Goal: Transaction & Acquisition: Purchase product/service

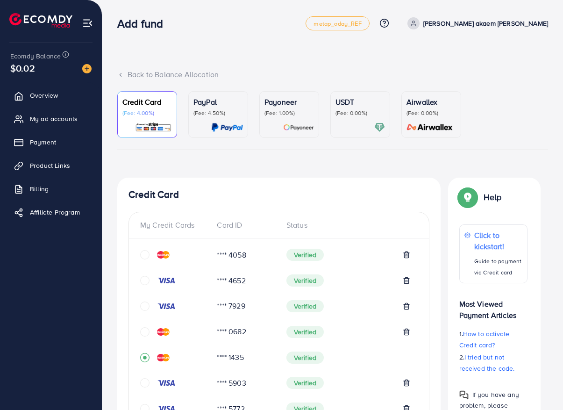
click at [53, 143] on span "Payment" at bounding box center [43, 141] width 26 height 9
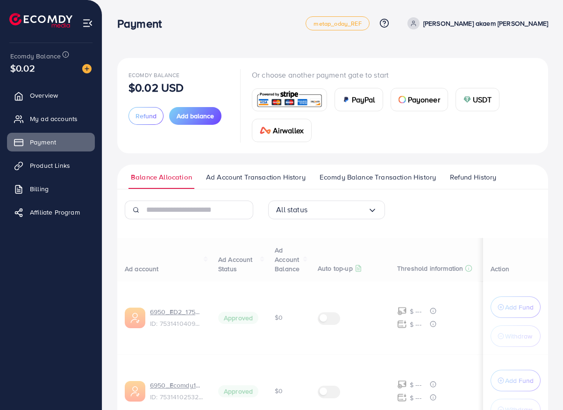
click at [56, 141] on span "Payment" at bounding box center [43, 141] width 26 height 9
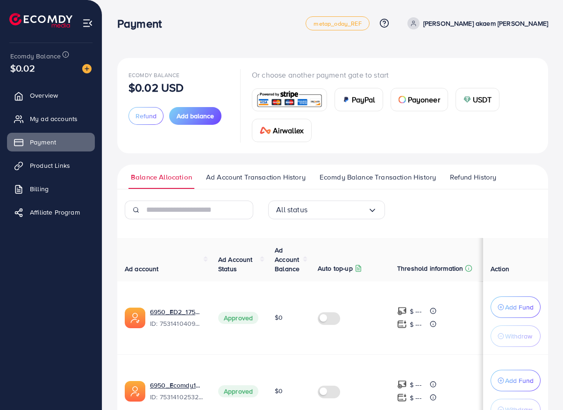
click at [198, 121] on button "Add balance" at bounding box center [195, 116] width 52 height 18
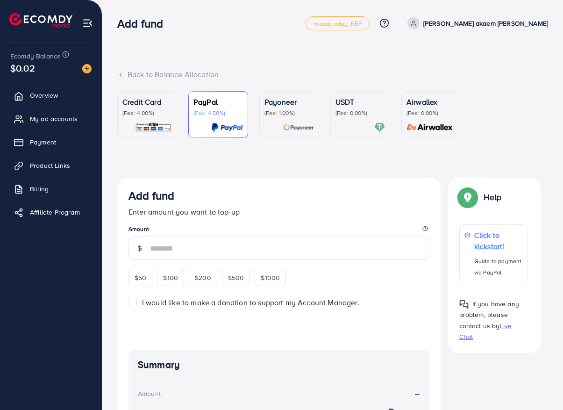
click at [159, 117] on div "Credit Card (Fee: 4.00%)" at bounding box center [146, 114] width 49 height 36
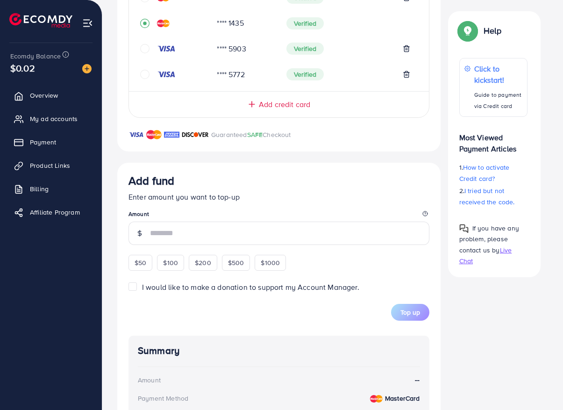
scroll to position [422, 0]
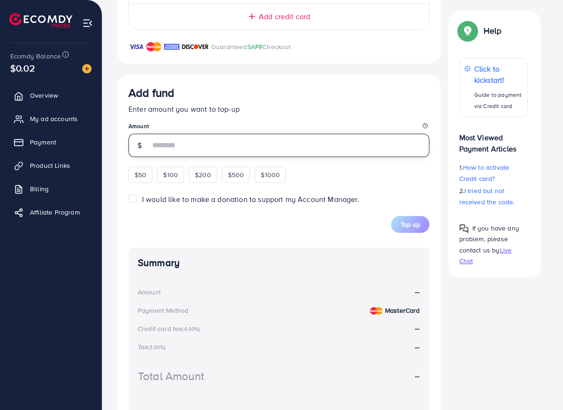
click at [231, 140] on input "number" at bounding box center [289, 145] width 279 height 23
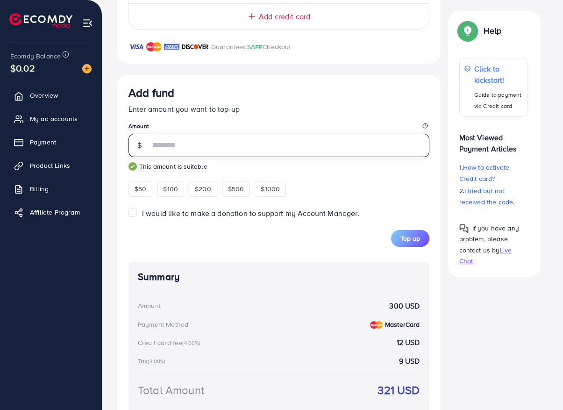
type input "***"
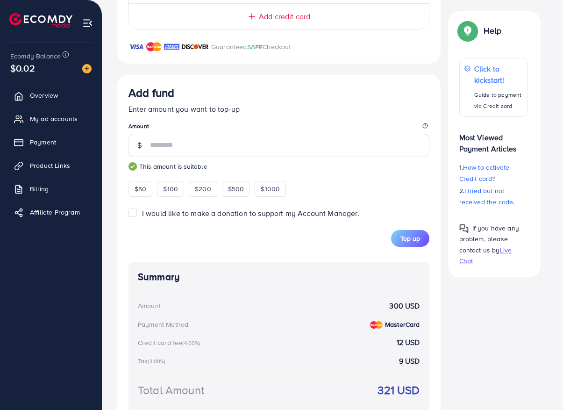
click at [421, 237] on button "Top up" at bounding box center [410, 238] width 38 height 17
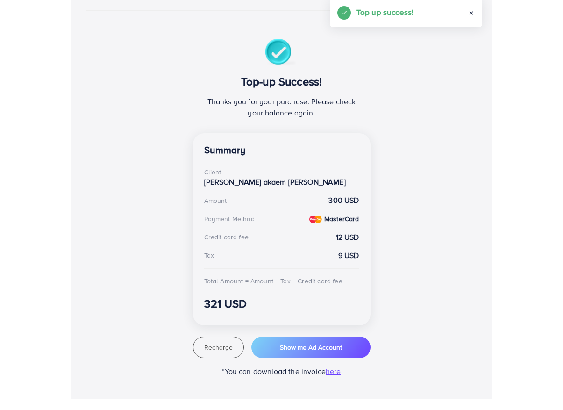
scroll to position [87, 0]
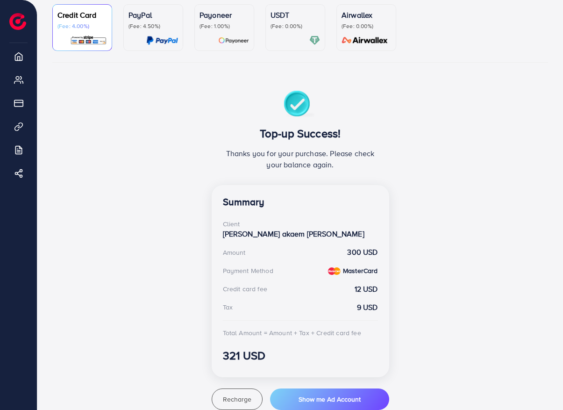
click at [231, 394] on span "Recharge" at bounding box center [237, 398] width 28 height 9
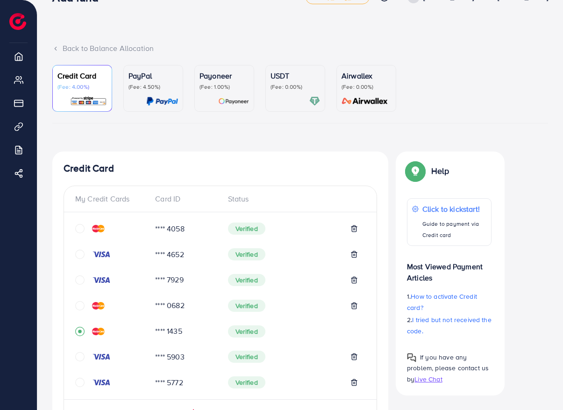
scroll to position [0, 0]
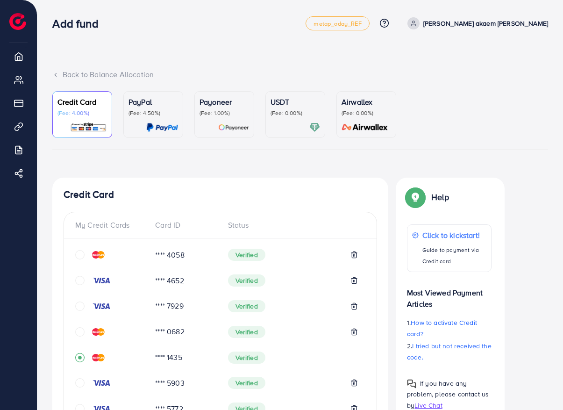
click at [74, 71] on div "Back to Balance Allocation" at bounding box center [299, 74] width 495 height 11
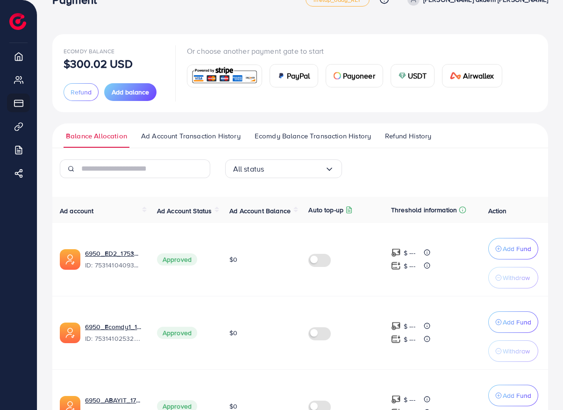
scroll to position [139, 0]
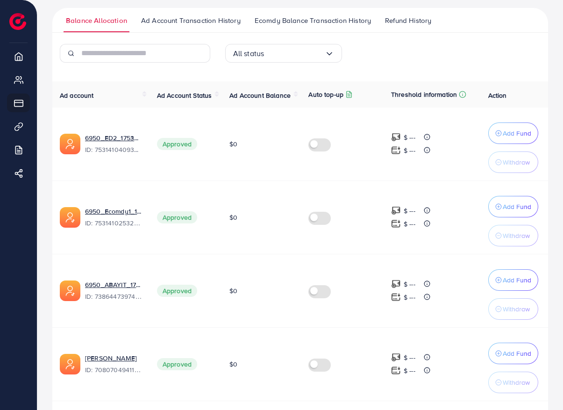
click at [516, 350] on p "Add Fund" at bounding box center [516, 352] width 28 height 11
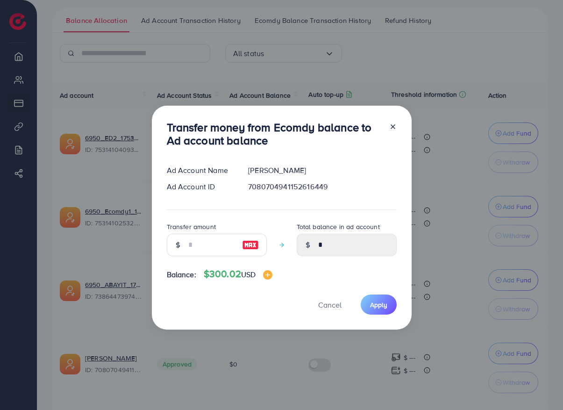
click at [245, 250] on img at bounding box center [250, 244] width 17 height 11
type input "***"
type input "******"
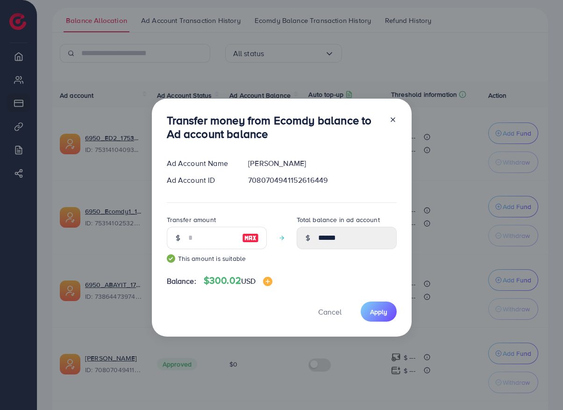
click at [380, 321] on button "Apply" at bounding box center [378, 311] width 36 height 20
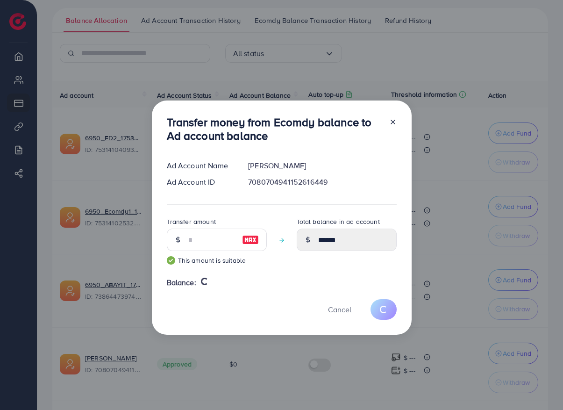
type input "*"
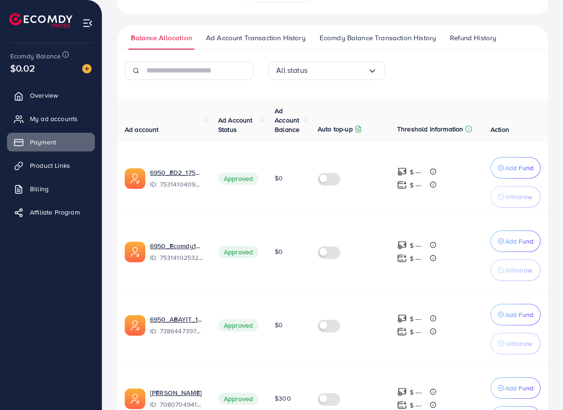
scroll to position [172, 0]
